Goal: Navigation & Orientation: Find specific page/section

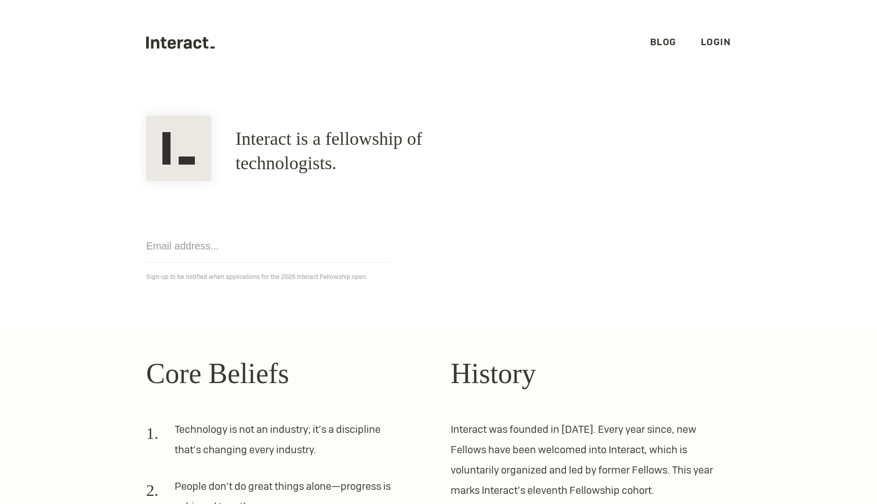
click at [707, 44] on link "Login" at bounding box center [716, 42] width 30 height 12
click at [643, 37] on ul ".cls-1{fill:#33312f;} interact-brand-logotype-black Blog Login" at bounding box center [438, 42] width 585 height 85
click at [652, 40] on link "Blog" at bounding box center [663, 42] width 26 height 12
click at [669, 40] on link "Blog" at bounding box center [663, 42] width 26 height 12
